Goal: Navigation & Orientation: Understand site structure

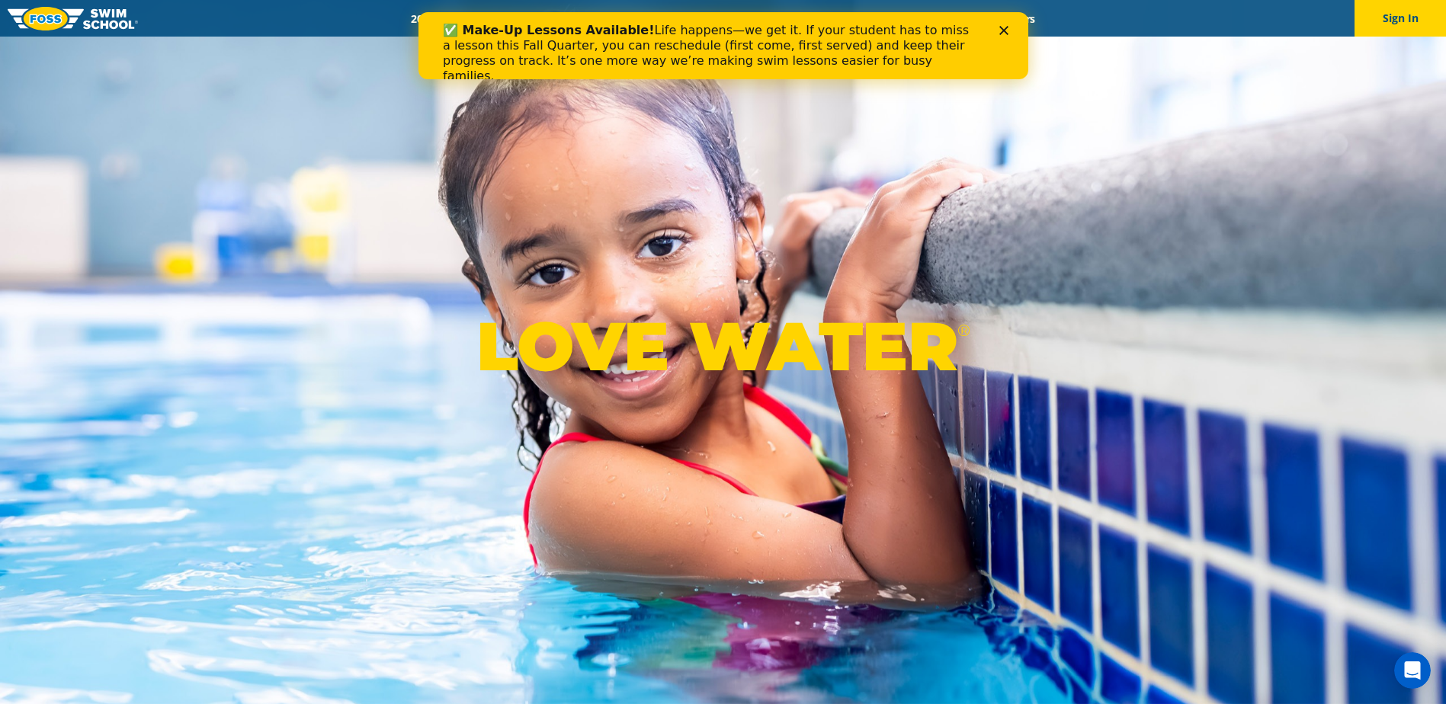
click at [1000, 33] on icon "Close" at bounding box center [1003, 30] width 9 height 9
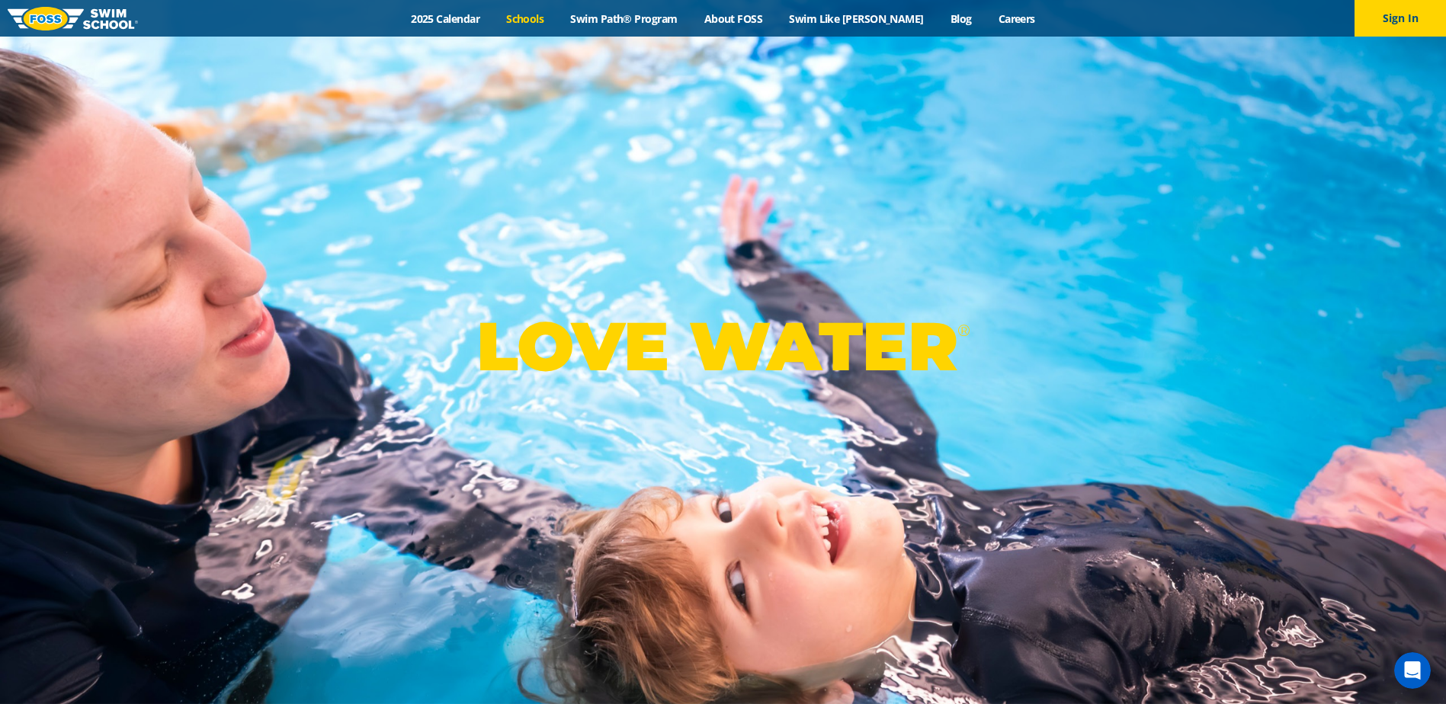
click at [548, 25] on link "Schools" at bounding box center [525, 18] width 64 height 14
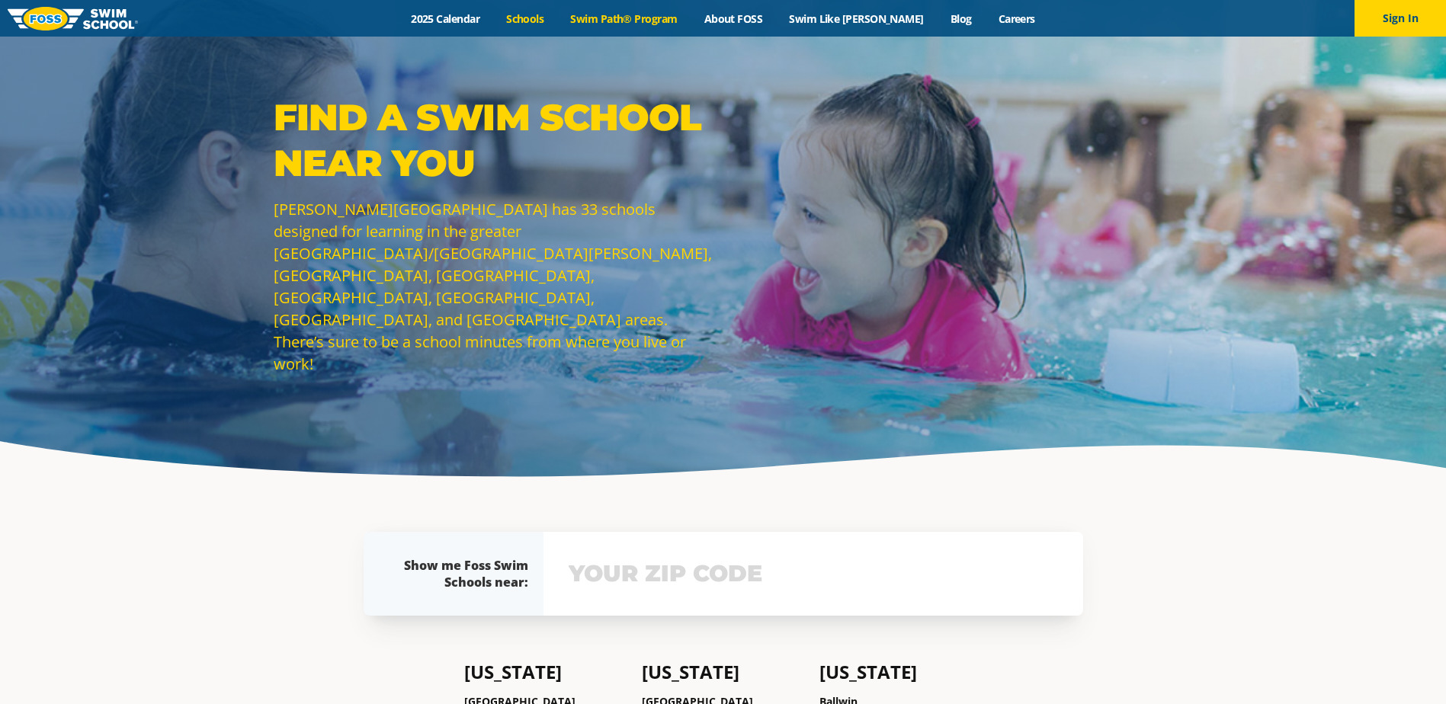
click at [648, 14] on link "Swim Path® Program" at bounding box center [623, 18] width 133 height 14
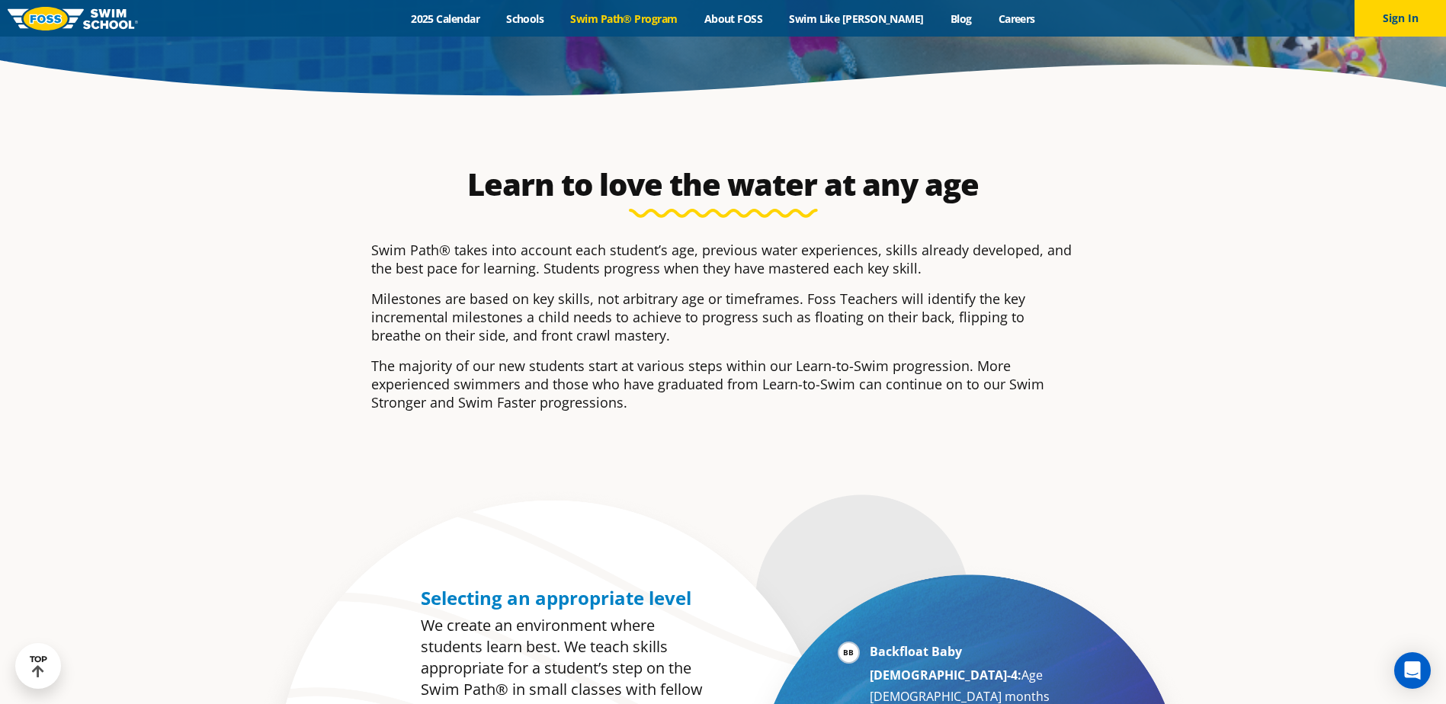
scroll to position [127, 0]
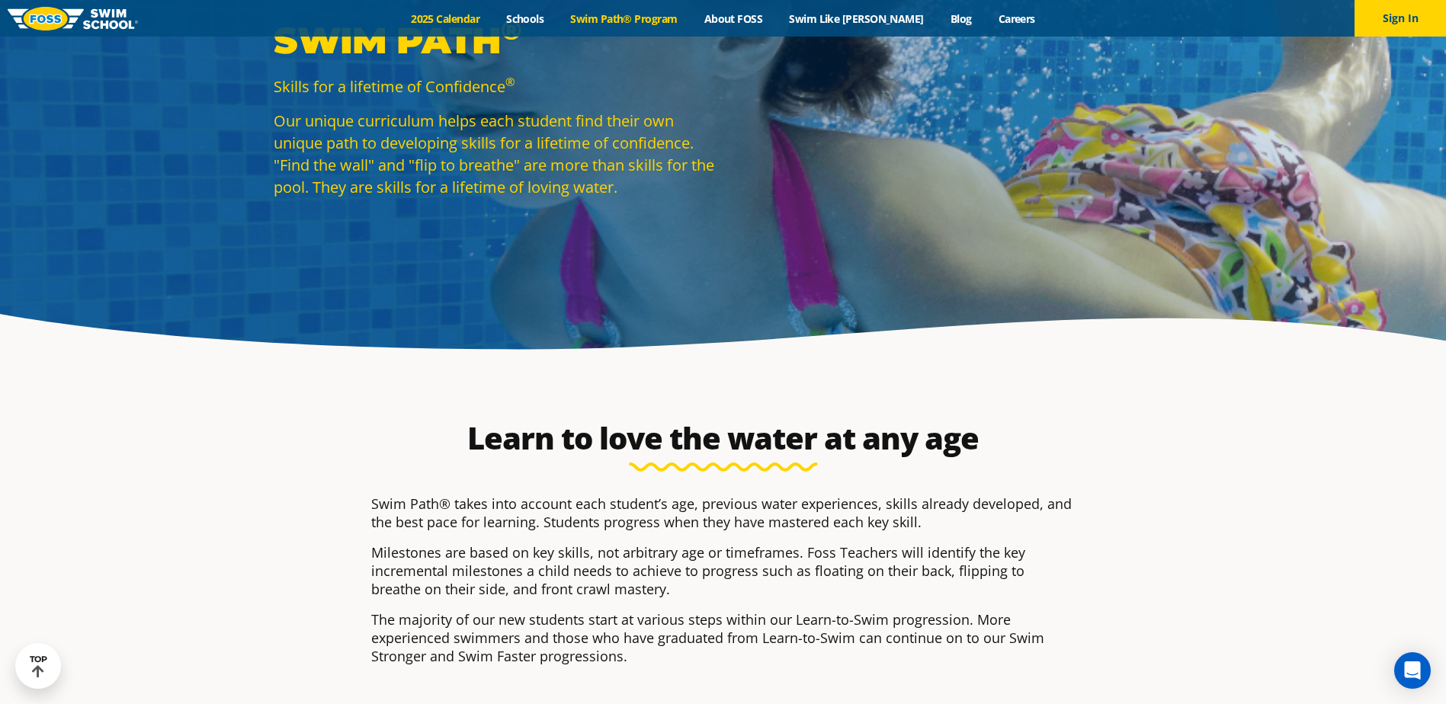
click at [473, 24] on link "2025 Calendar" at bounding box center [445, 18] width 95 height 14
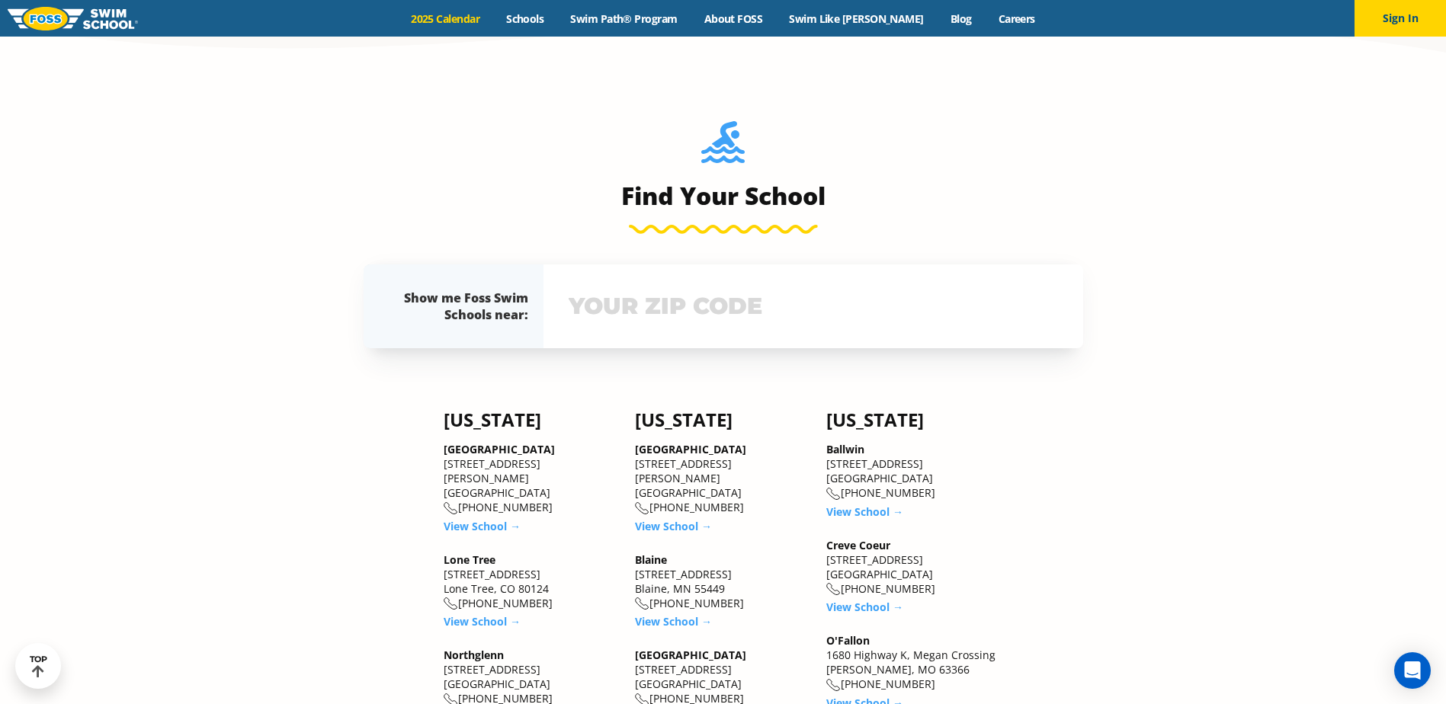
scroll to position [1144, 0]
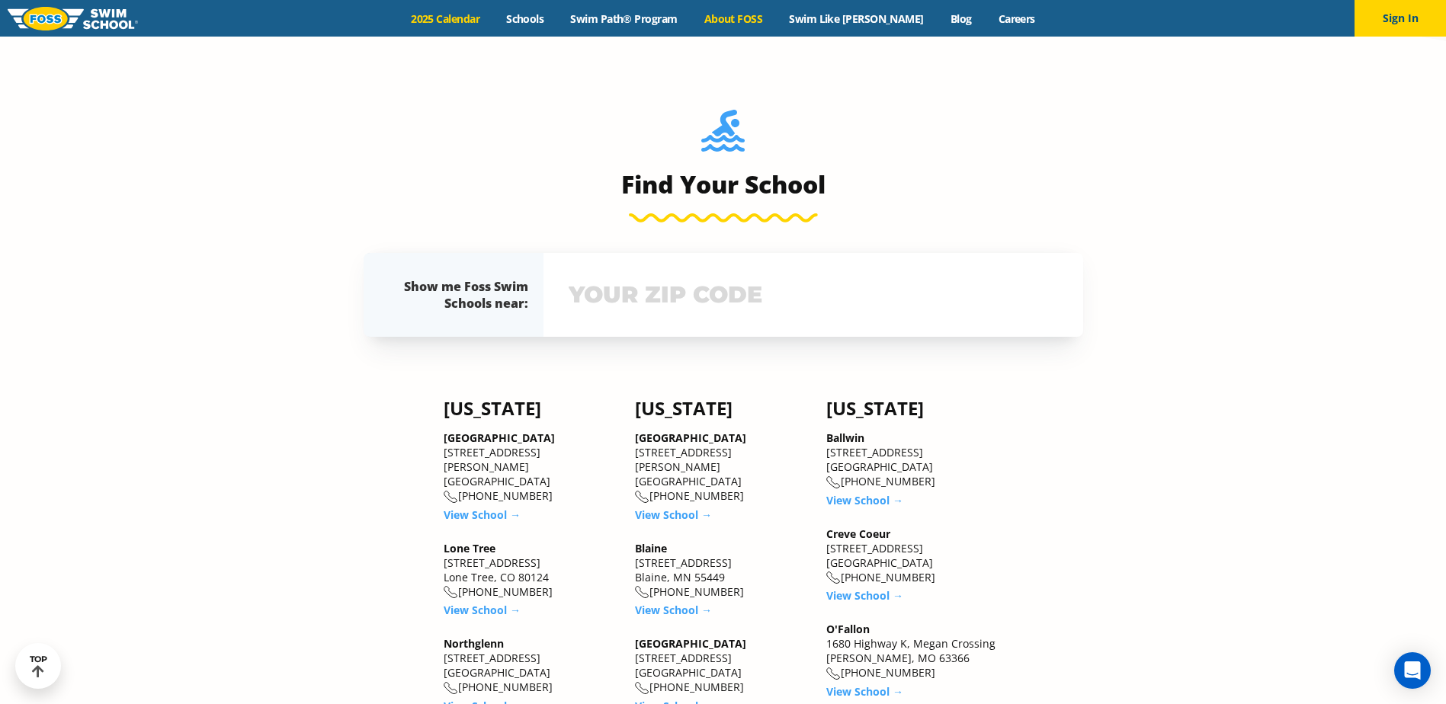
click at [776, 24] on link "About FOSS" at bounding box center [733, 18] width 85 height 14
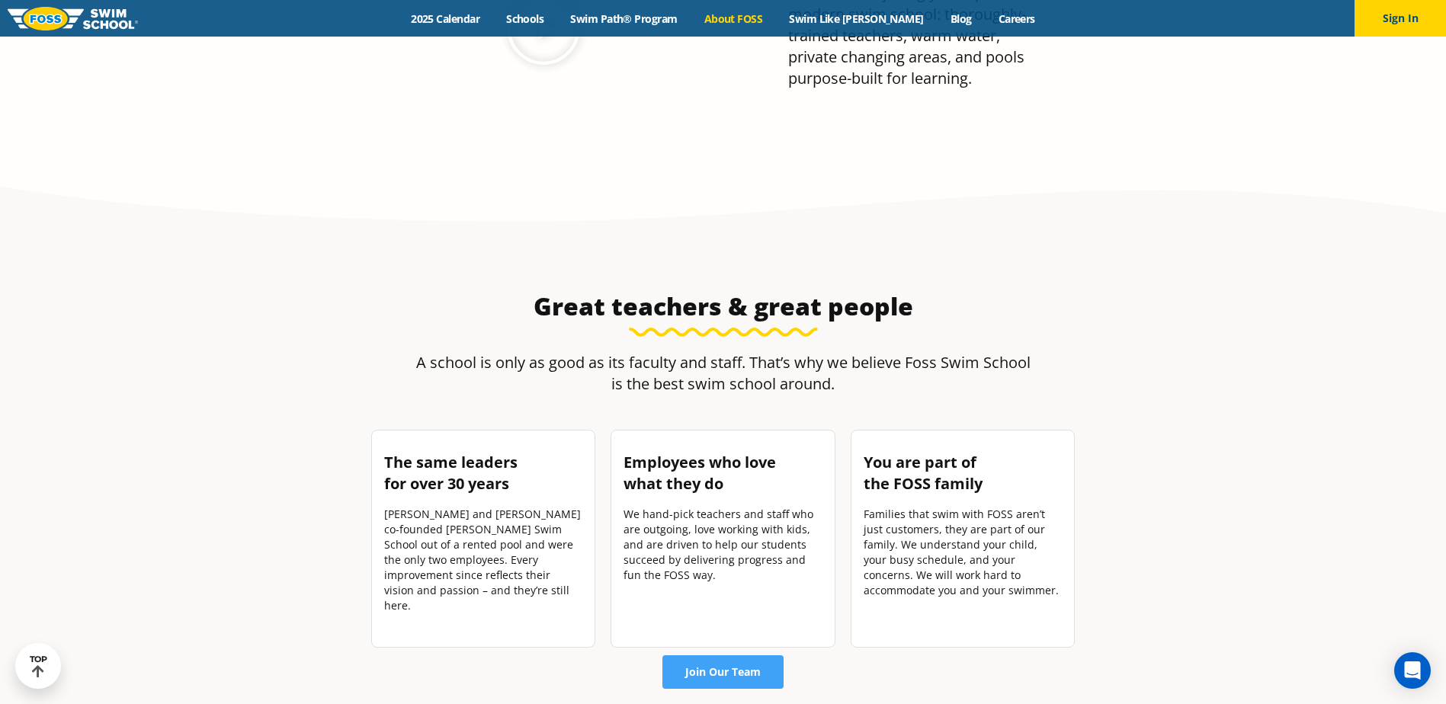
scroll to position [2033, 0]
